Goal: Task Accomplishment & Management: Complete application form

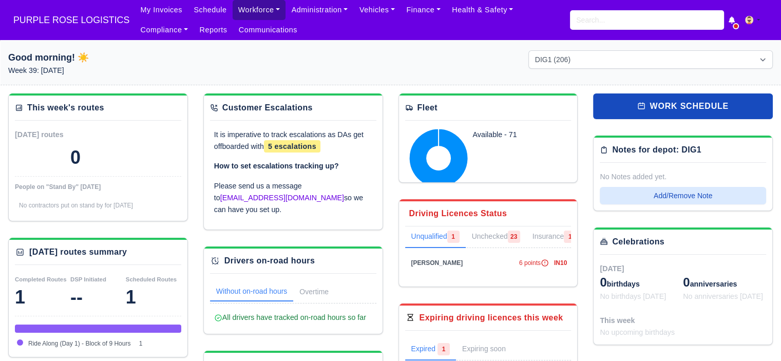
click at [254, 11] on link "Workforce" at bounding box center [259, 10] width 53 height 20
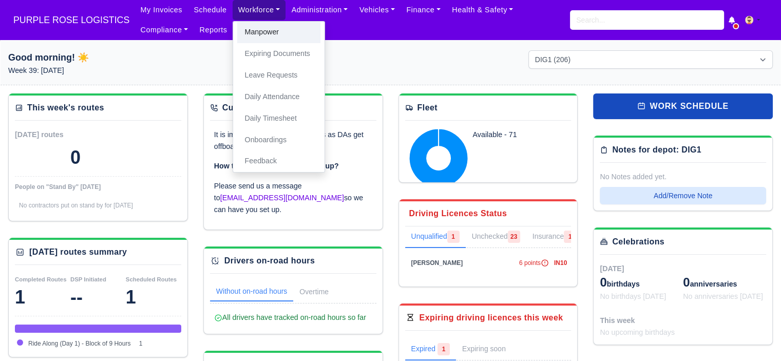
click at [246, 32] on link "Manpower" at bounding box center [278, 33] width 83 height 22
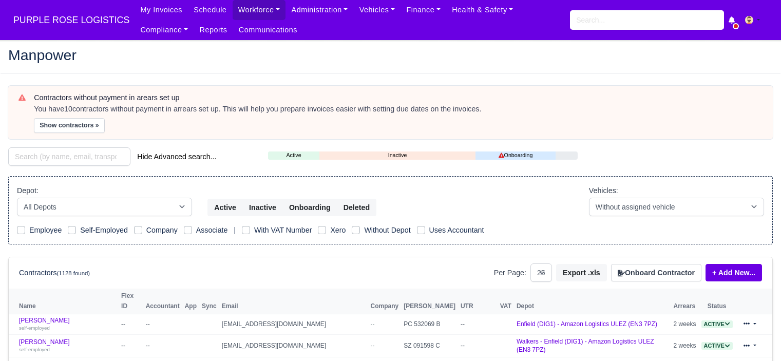
select select "25"
click at [652, 273] on button "Onboard Contractor" at bounding box center [656, 272] width 90 height 17
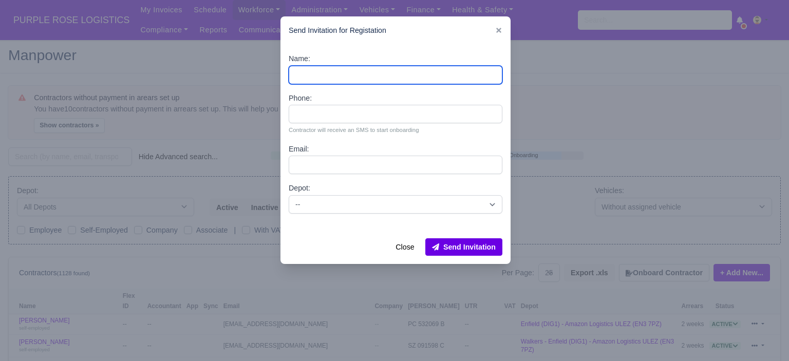
click at [367, 75] on input "Name:" at bounding box center [396, 75] width 214 height 18
paste input "[PERSON_NAME]"
type input "[PERSON_NAME]"
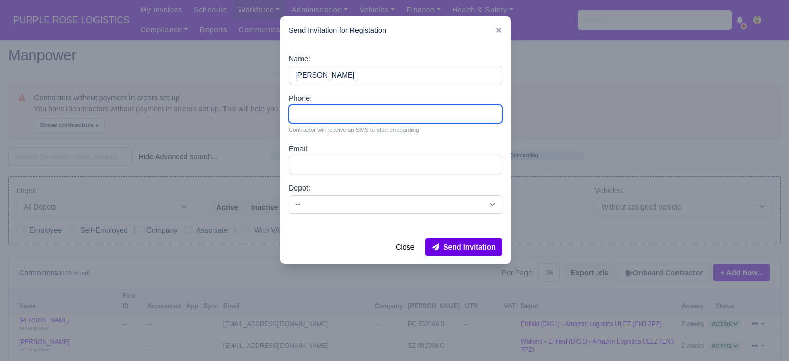
click at [339, 112] on input "Phone:" at bounding box center [396, 114] width 214 height 18
paste input "44 7803 328498"
type input "44 7803 328498"
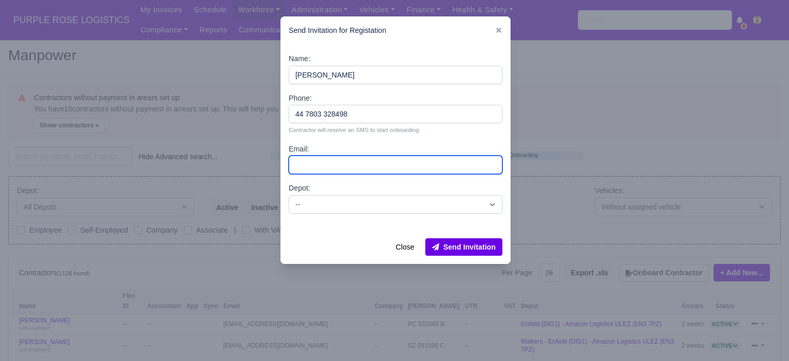
click at [338, 160] on input "Email:" at bounding box center [396, 165] width 214 height 18
paste input "[EMAIL_ADDRESS][DOMAIN_NAME]"
type input "[EMAIL_ADDRESS][DOMAIN_NAME]"
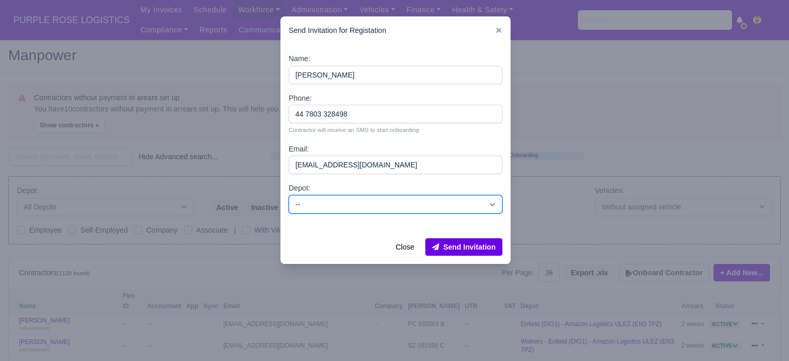
drag, startPoint x: 350, startPoint y: 211, endPoint x: 351, endPoint y: 205, distance: 5.9
click at [350, 211] on select "-- Enfield (DIG1) - Amazon Logistics ULEZ (EN3 7PZ) Harlow (DHW1) - Amazon Logi…" at bounding box center [396, 204] width 214 height 18
select select "5"
click at [289, 195] on select "-- Enfield (DIG1) - Amazon Logistics ULEZ (EN3 7PZ) Harlow (DHW1) - Amazon Logi…" at bounding box center [396, 204] width 214 height 18
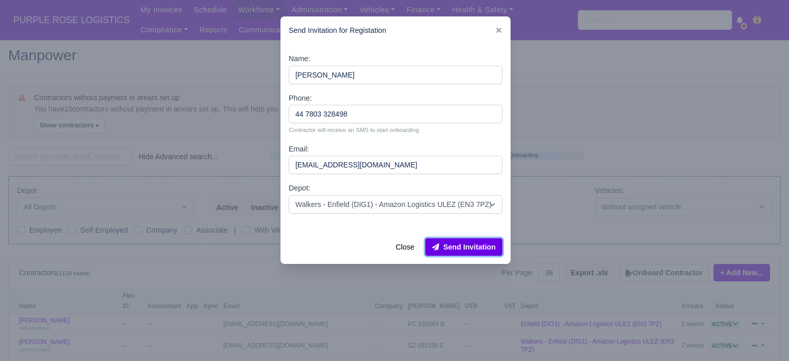
click at [478, 245] on button "Send Invitation" at bounding box center [463, 246] width 77 height 17
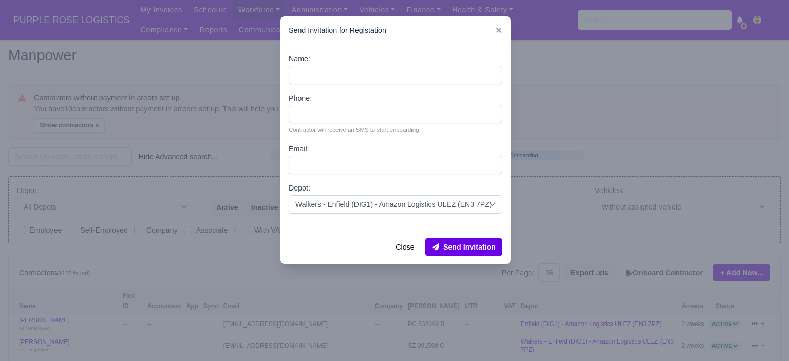
click at [590, 99] on div at bounding box center [394, 180] width 789 height 361
